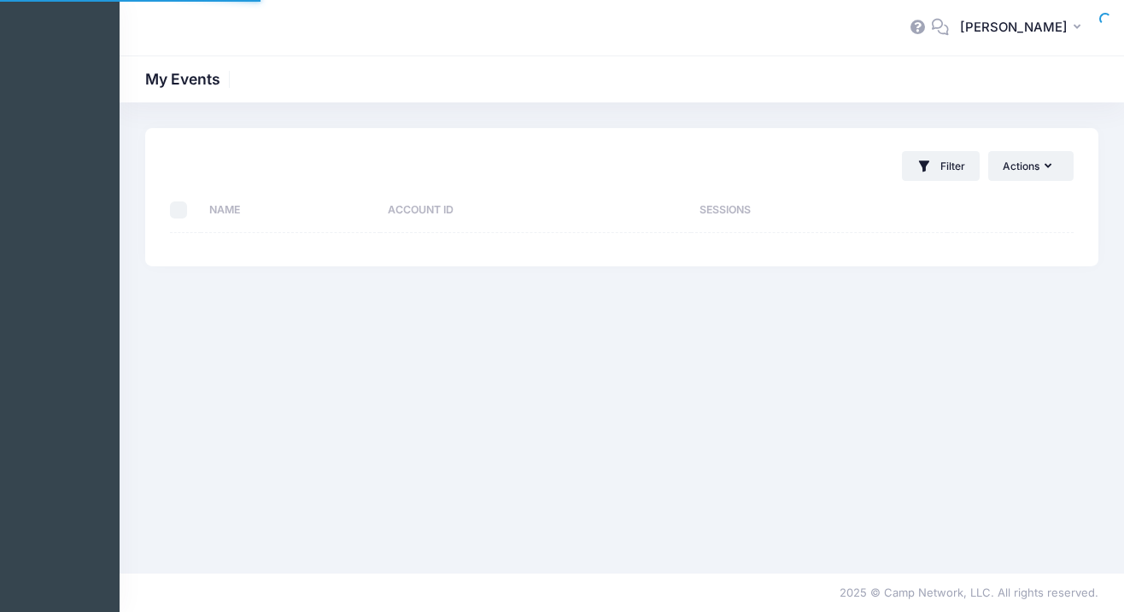
select select "10"
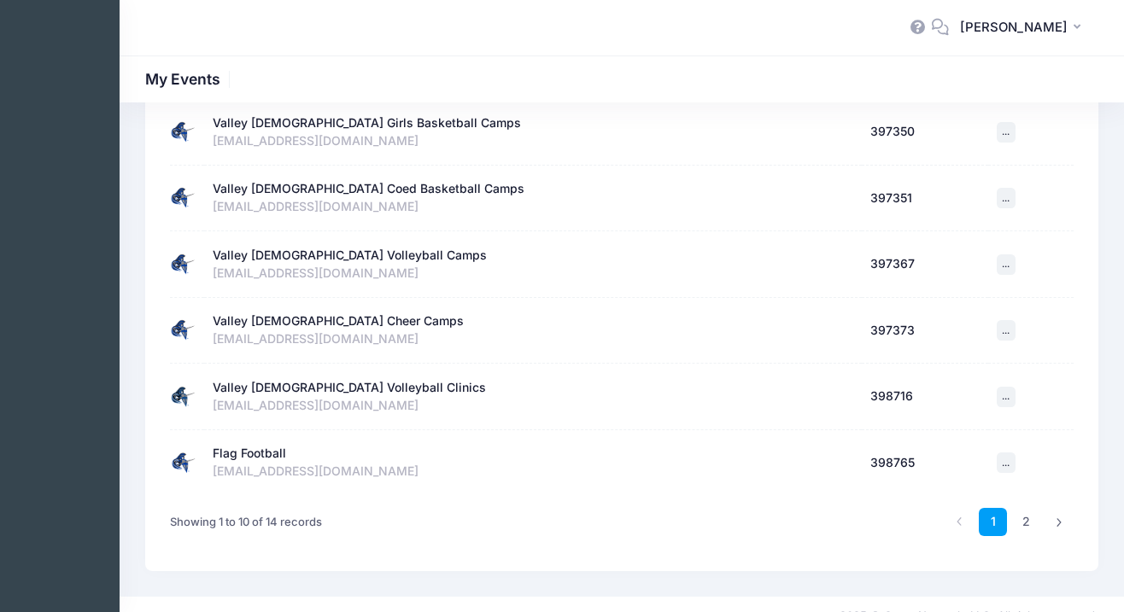
scroll to position [472, 0]
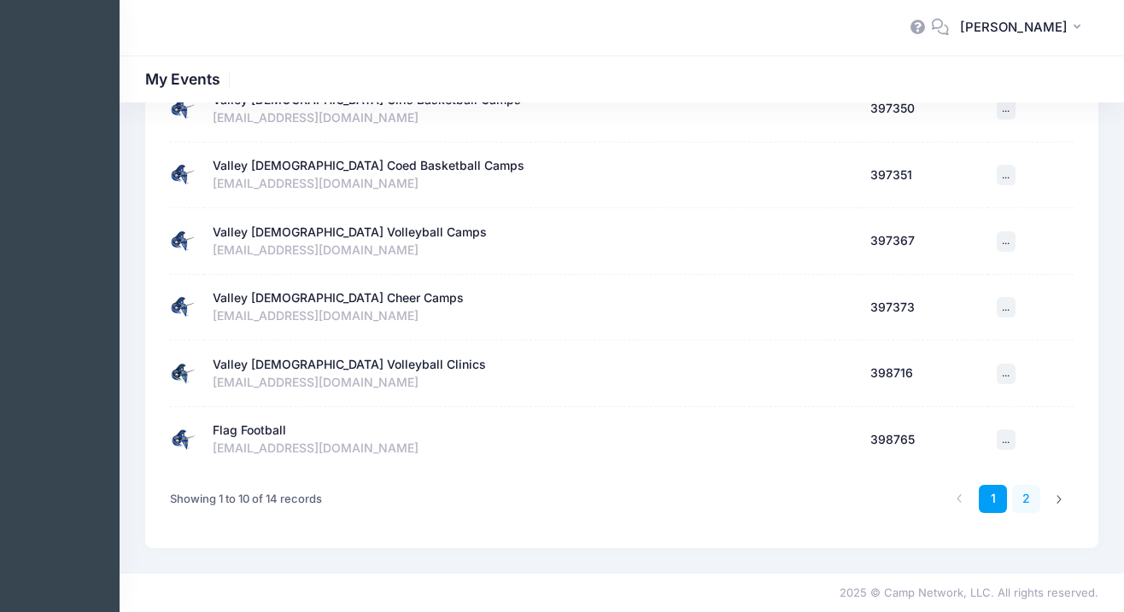
click at [1027, 507] on link "2" at bounding box center [1026, 499] width 28 height 28
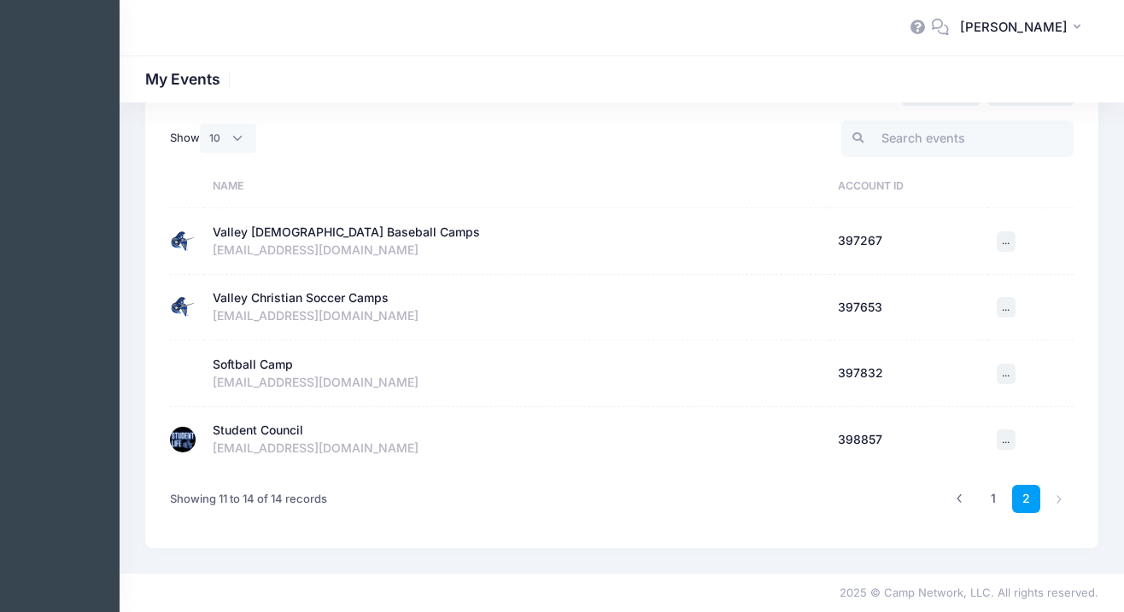
click at [253, 431] on div "Student Council" at bounding box center [258, 431] width 91 height 18
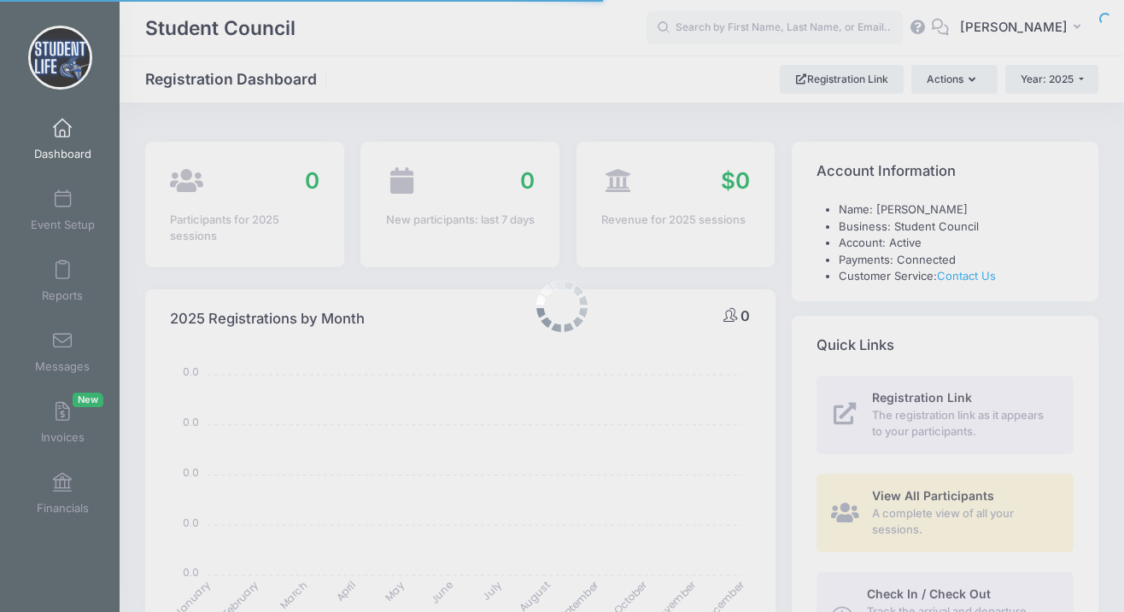
select select
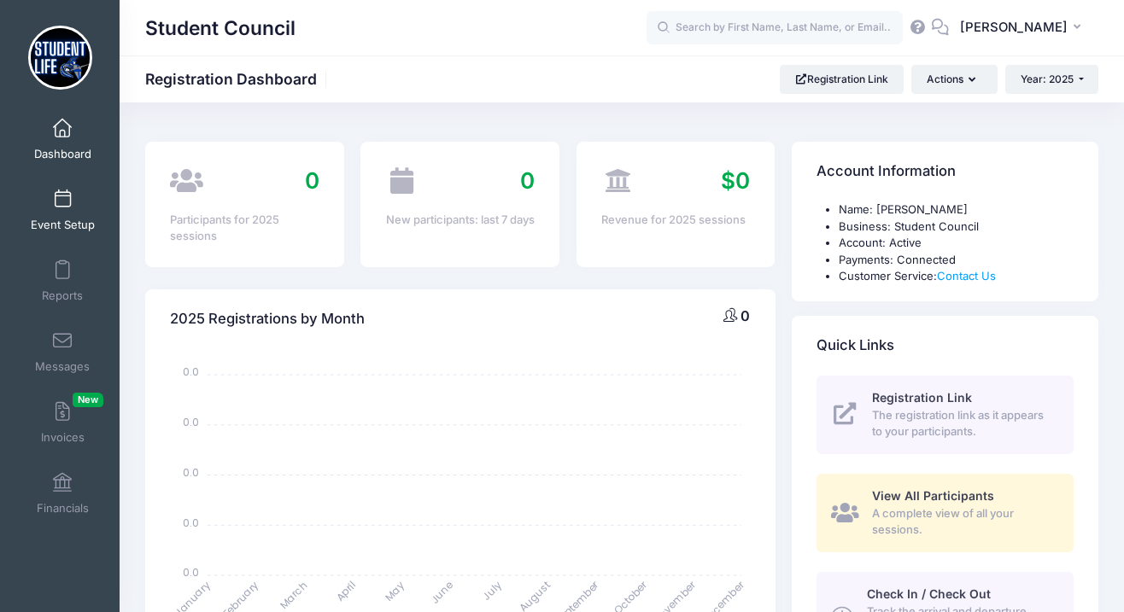
click at [63, 215] on link "Event Setup" at bounding box center [62, 210] width 81 height 60
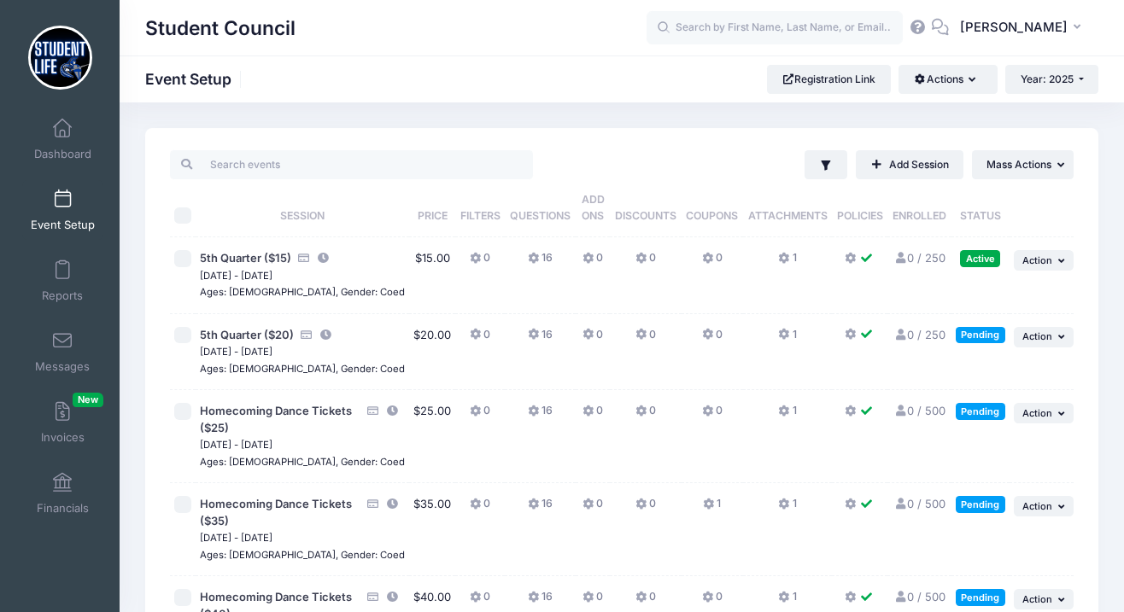
click at [597, 158] on div "Filter Filter Options Show: Active Live Completed Add Session ... Mass Actions …" at bounding box center [808, 164] width 532 height 29
click at [261, 333] on span "5th Quarter ($20)" at bounding box center [247, 335] width 94 height 14
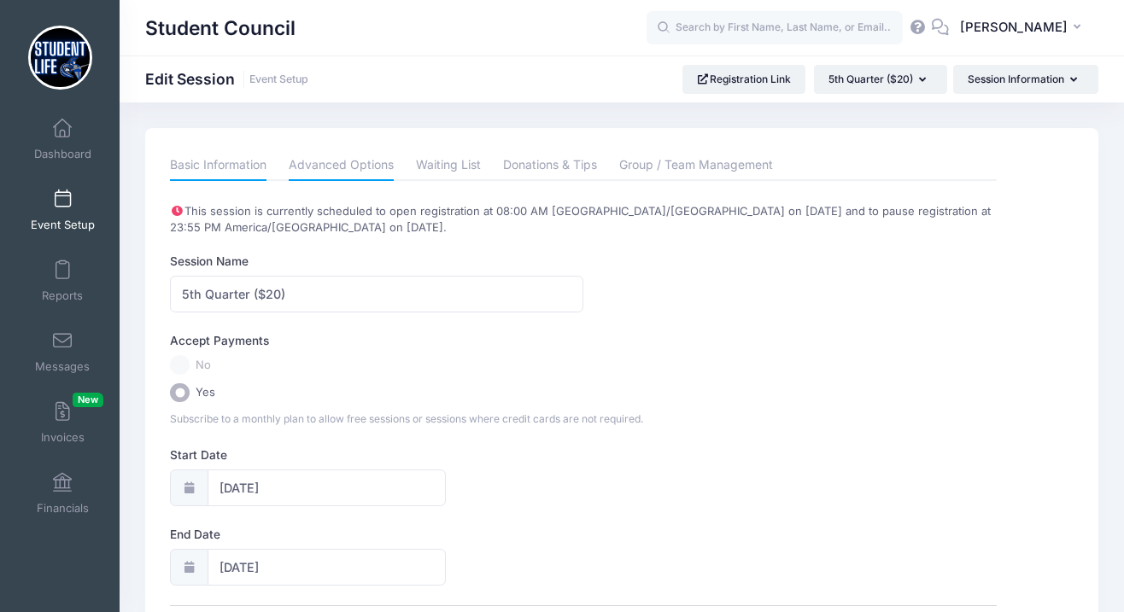
click at [347, 170] on link "Advanced Options" at bounding box center [341, 165] width 105 height 31
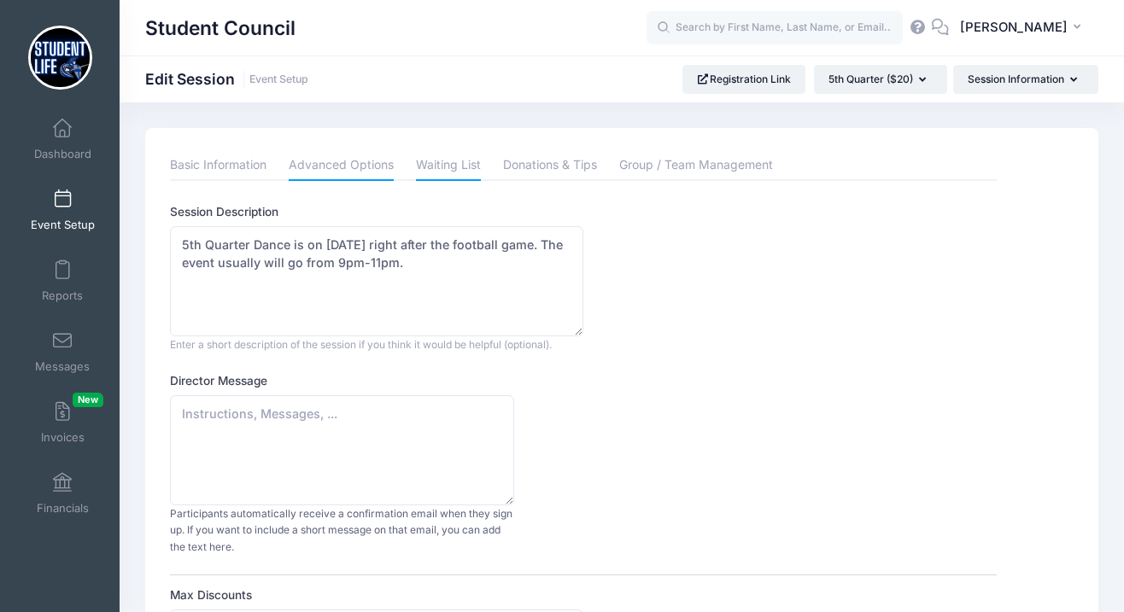
click at [446, 162] on link "Waiting List" at bounding box center [448, 165] width 65 height 31
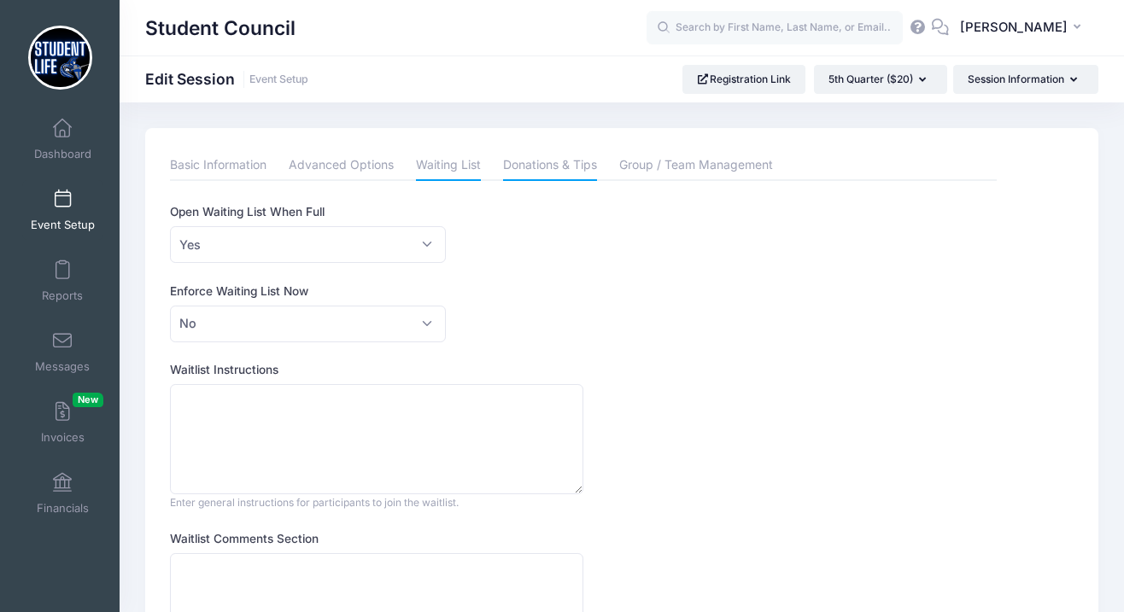
click at [549, 166] on link "Donations & Tips" at bounding box center [550, 165] width 94 height 31
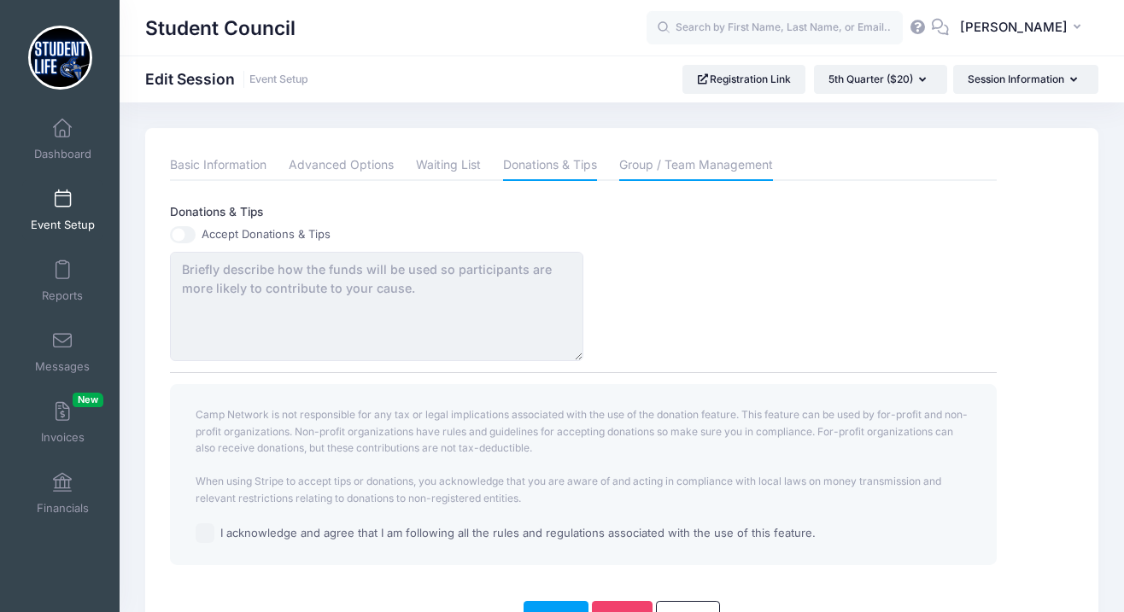
click at [672, 167] on link "Group / Team Management" at bounding box center [696, 165] width 154 height 31
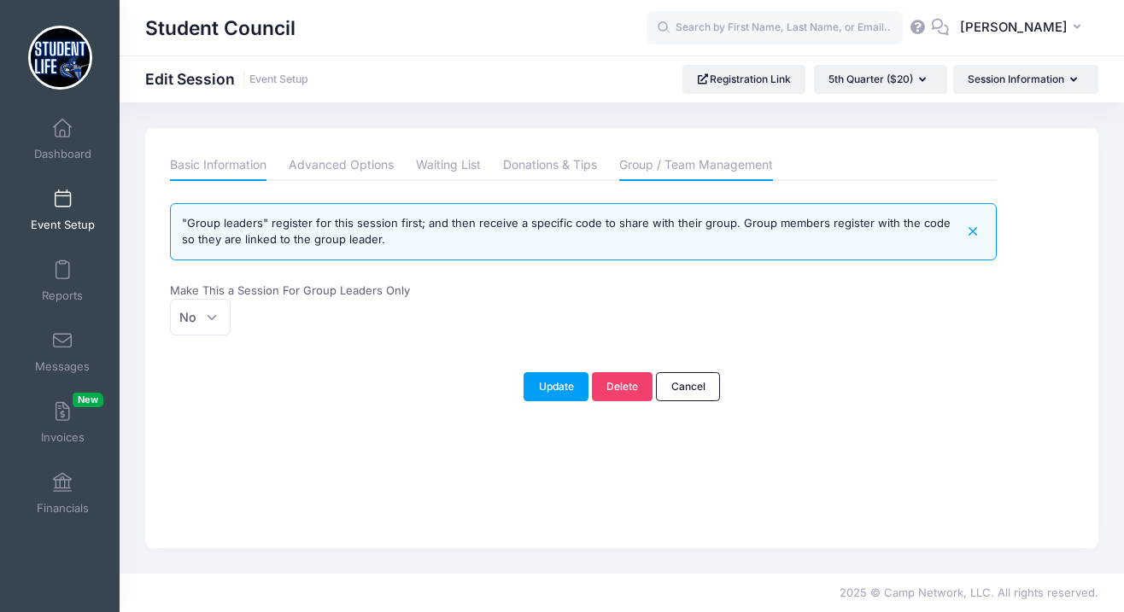
click at [205, 171] on link "Basic Information" at bounding box center [218, 165] width 97 height 31
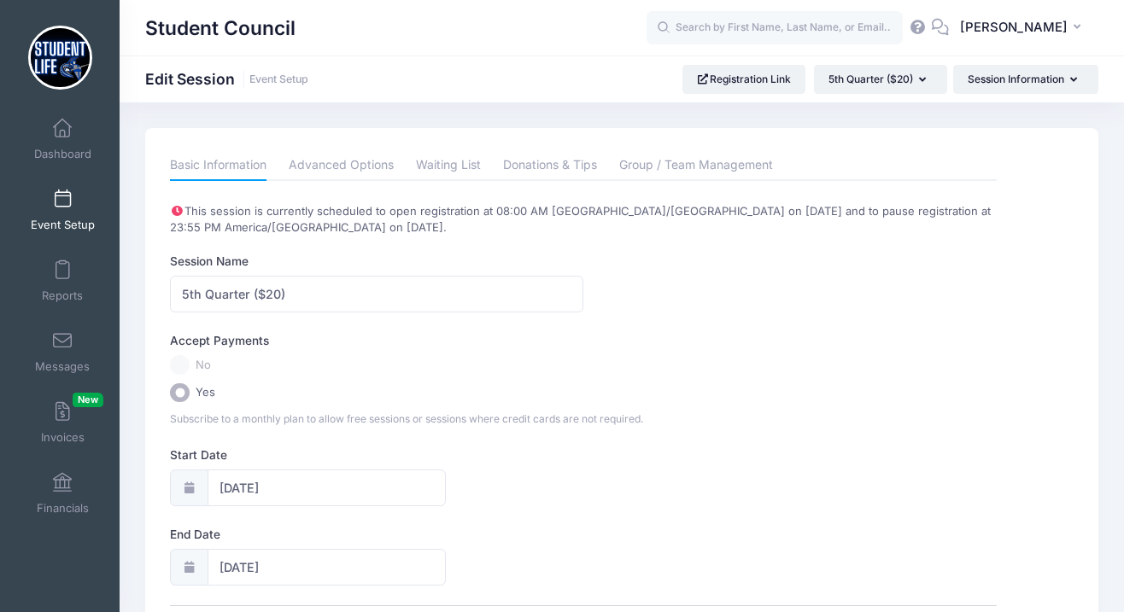
click at [62, 197] on span at bounding box center [62, 199] width 0 height 19
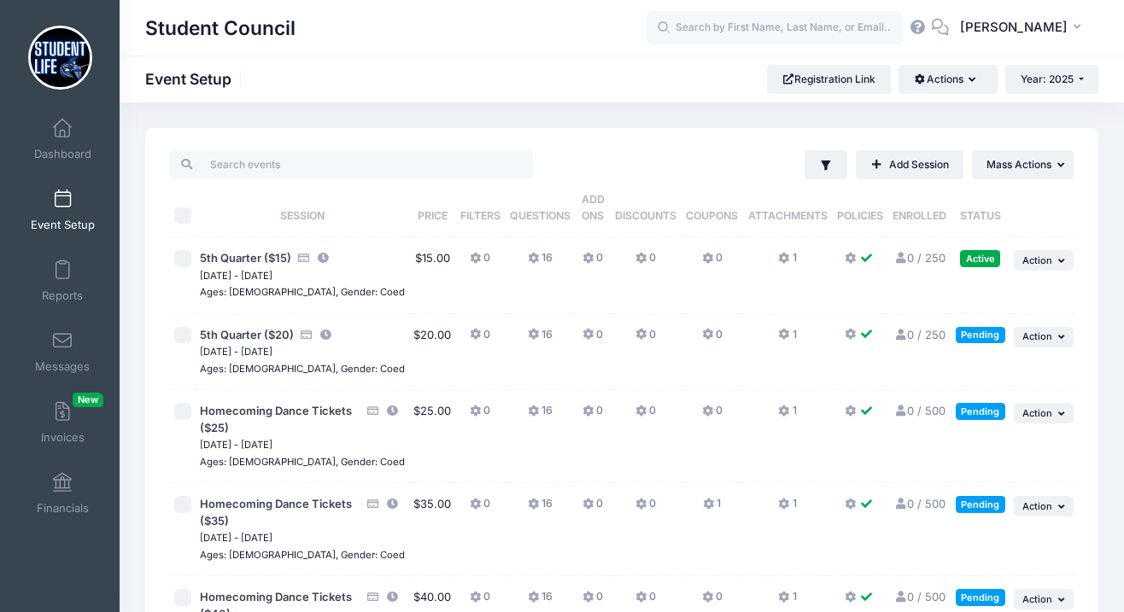
click at [702, 335] on icon at bounding box center [709, 335] width 14 height 0
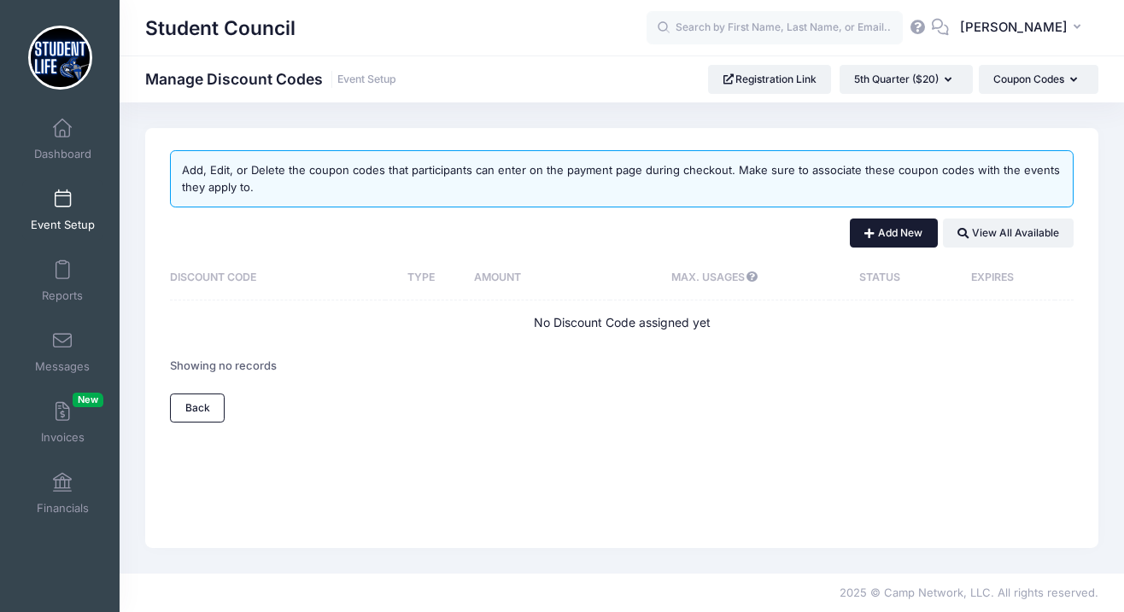
click at [890, 238] on button "Add New" at bounding box center [894, 233] width 88 height 29
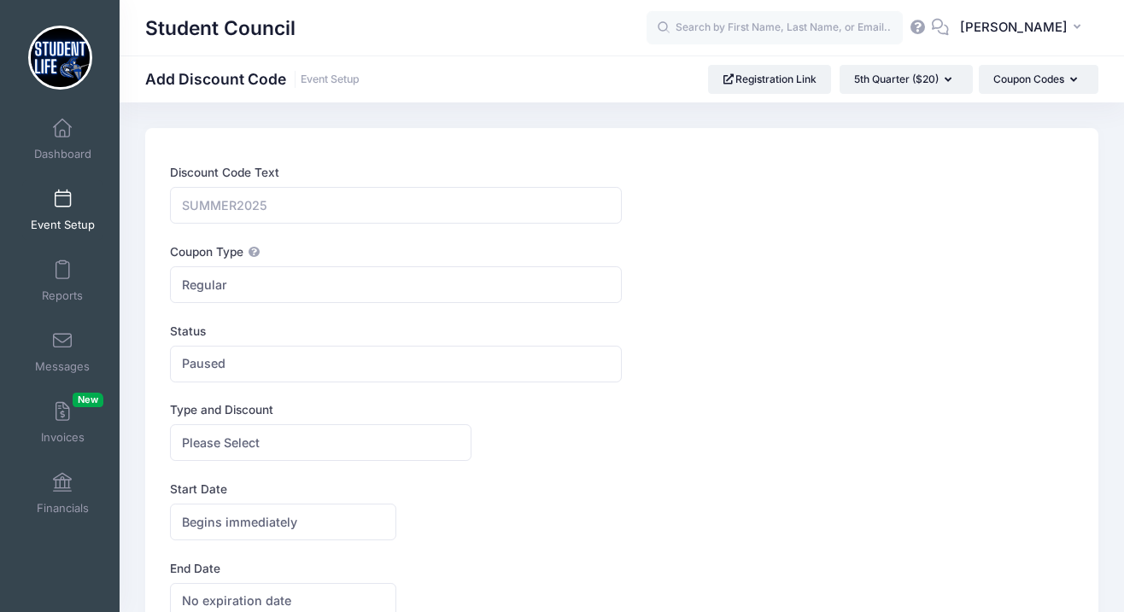
click at [71, 212] on link "Event Setup" at bounding box center [62, 210] width 81 height 60
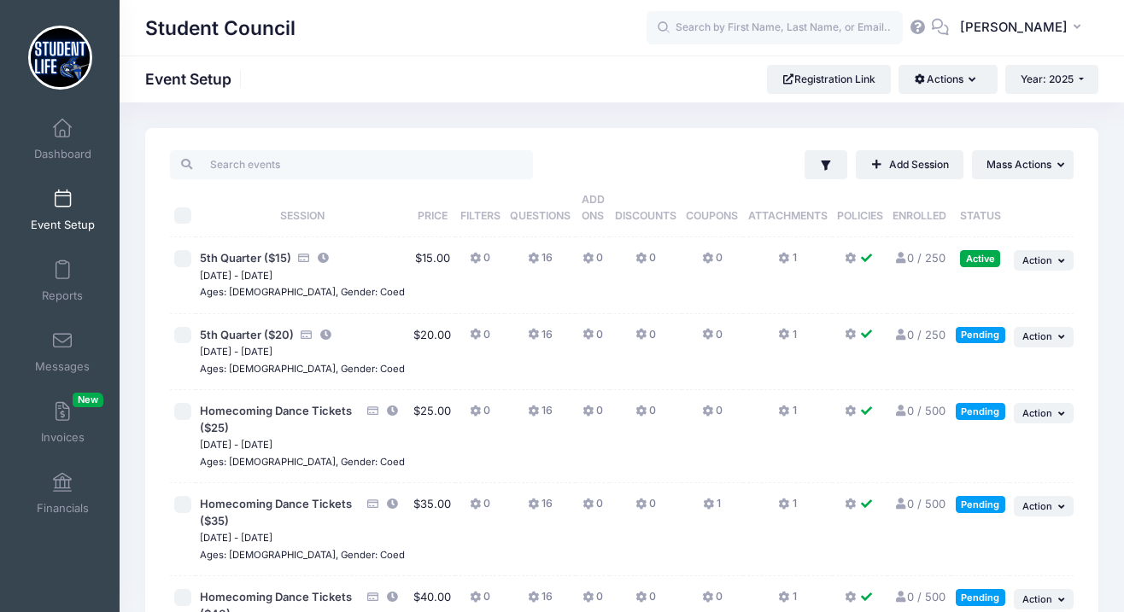
click at [636, 335] on icon at bounding box center [643, 335] width 14 height 0
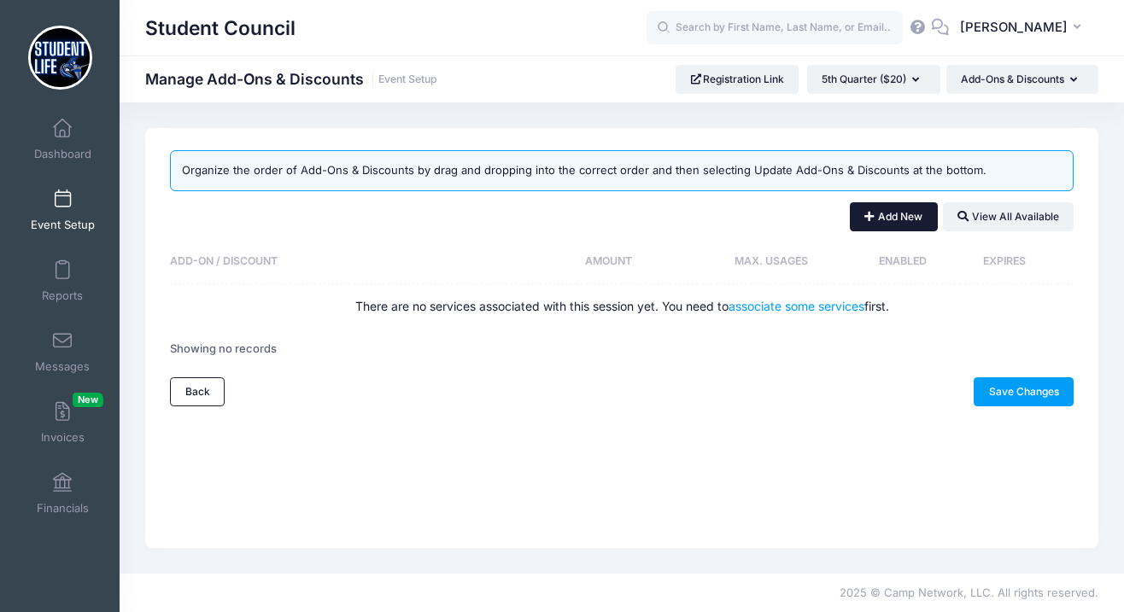
click at [890, 214] on button "Add New" at bounding box center [894, 216] width 88 height 29
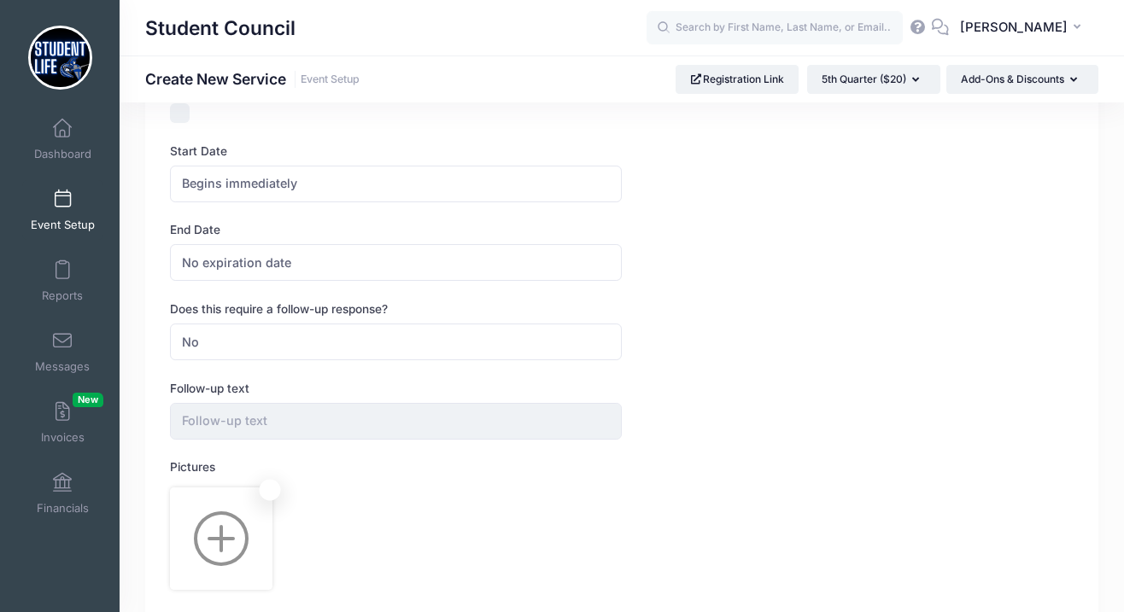
scroll to position [666, 0]
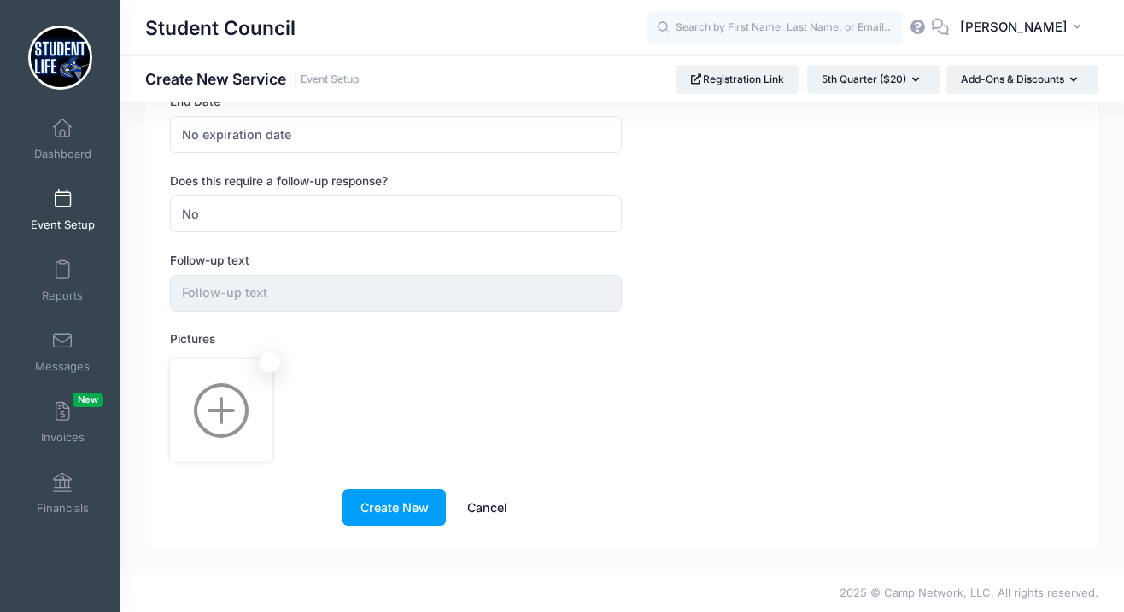
click at [215, 406] on img at bounding box center [221, 410] width 97 height 97
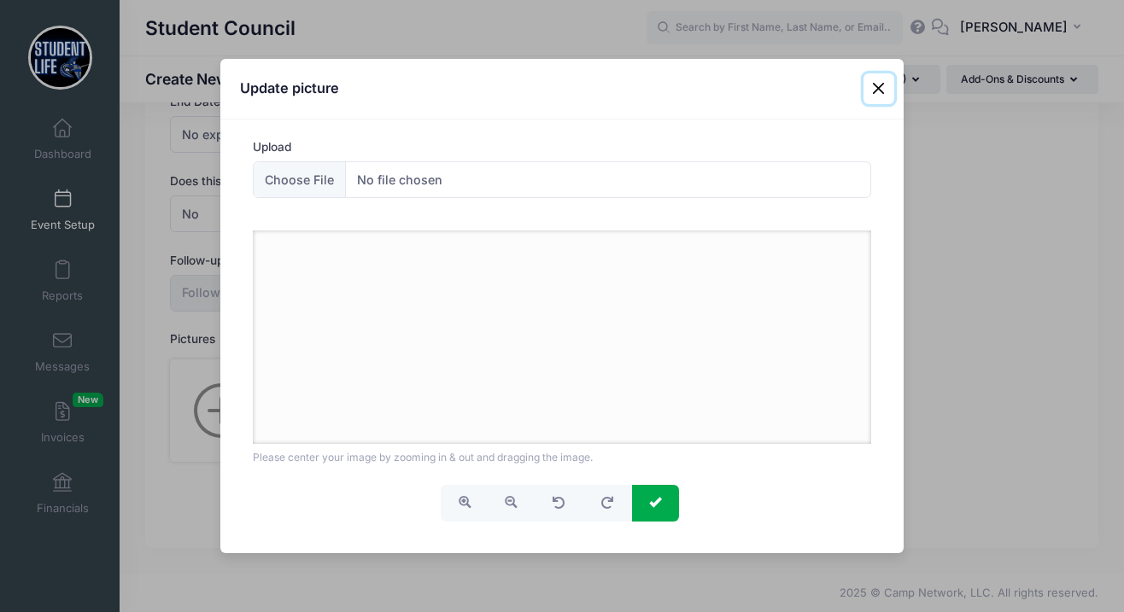
click at [880, 91] on button "Close" at bounding box center [879, 88] width 31 height 31
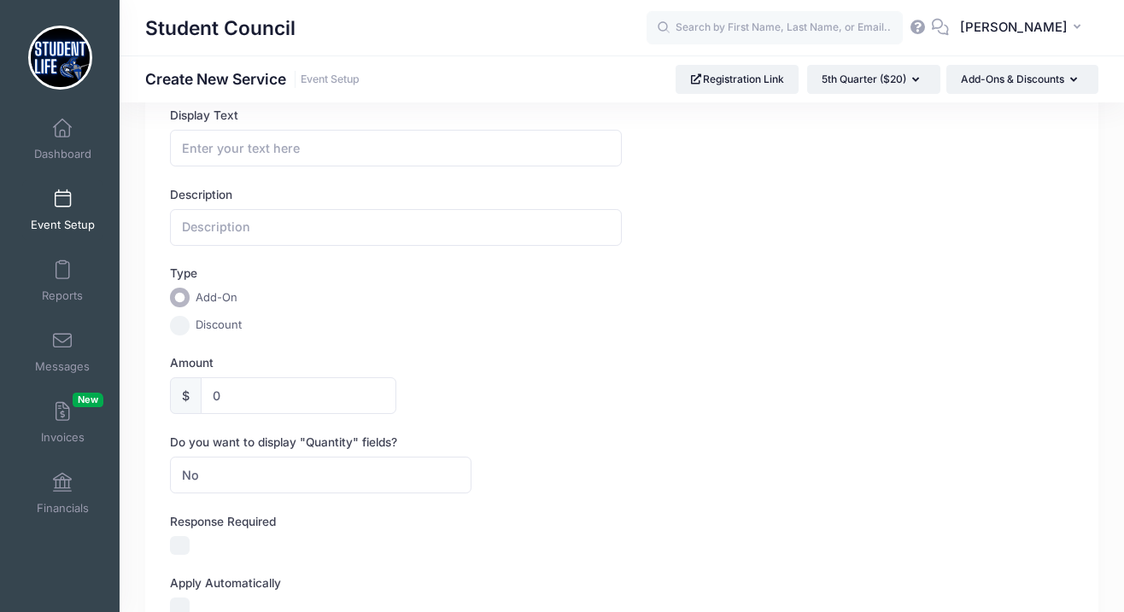
scroll to position [0, 0]
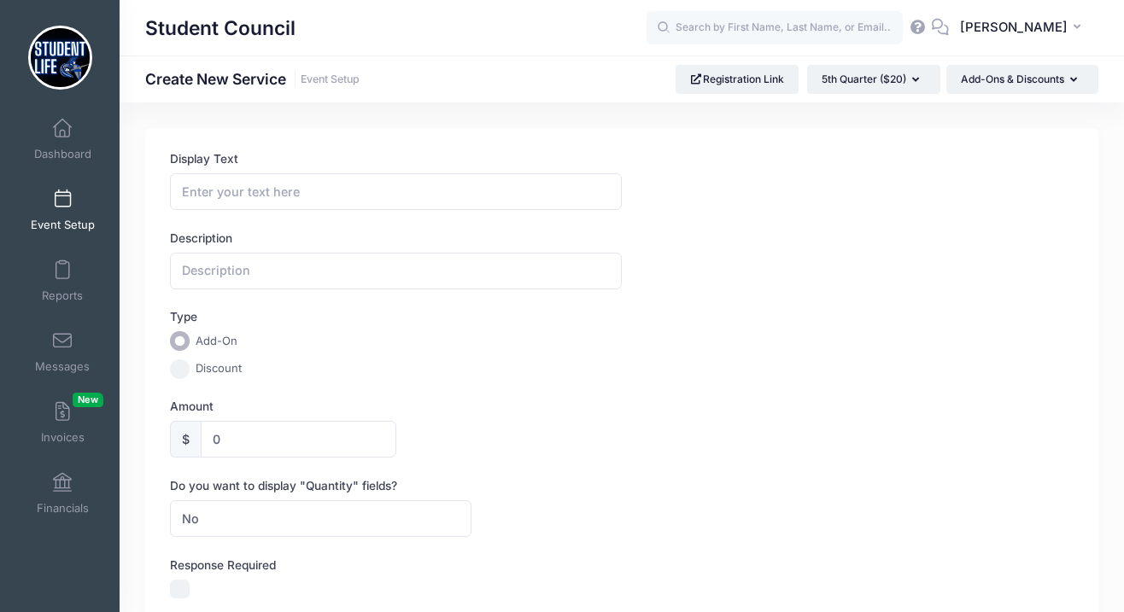
click at [62, 203] on span at bounding box center [62, 199] width 0 height 19
